Goal: Task Accomplishment & Management: Complete application form

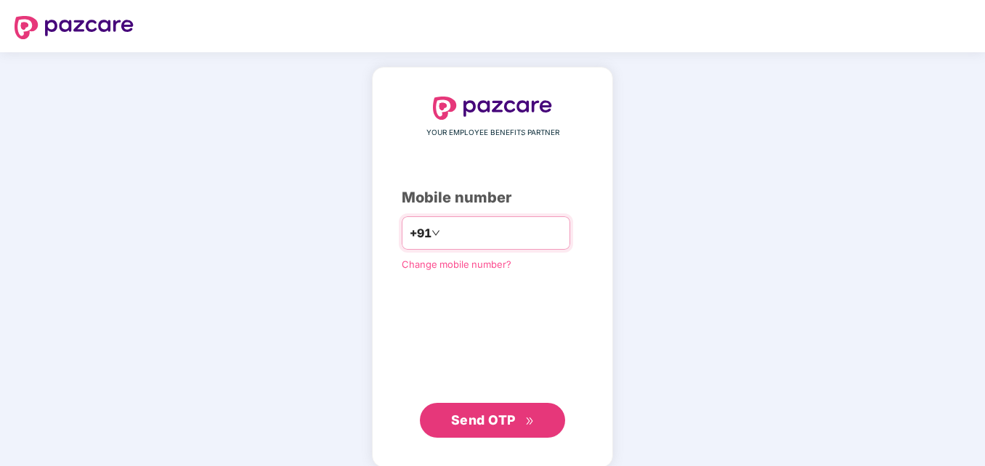
type input "**********"
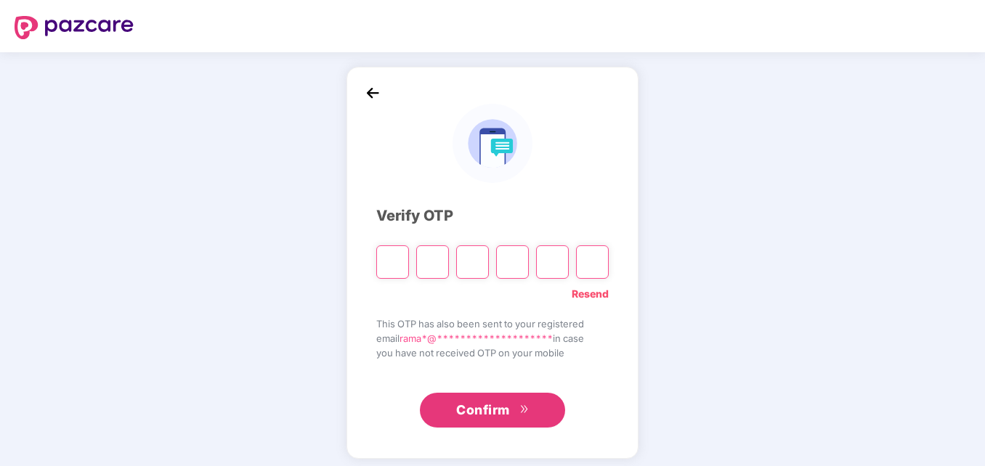
type input "*"
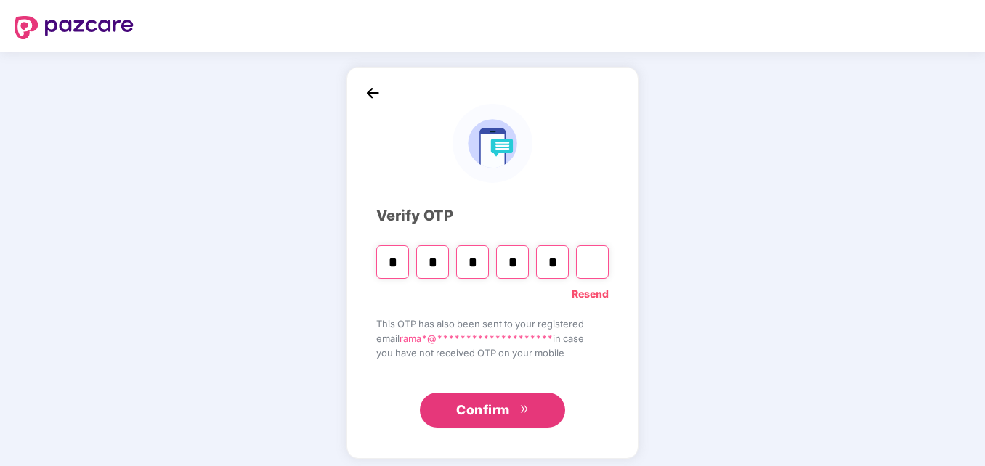
type input "*"
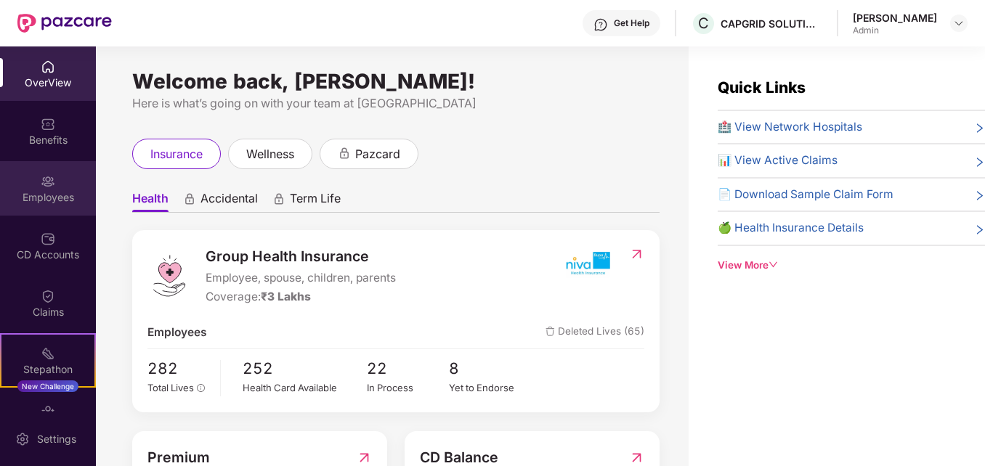
click at [49, 171] on div "Employees" at bounding box center [48, 188] width 96 height 54
